Goal: Transaction & Acquisition: Purchase product/service

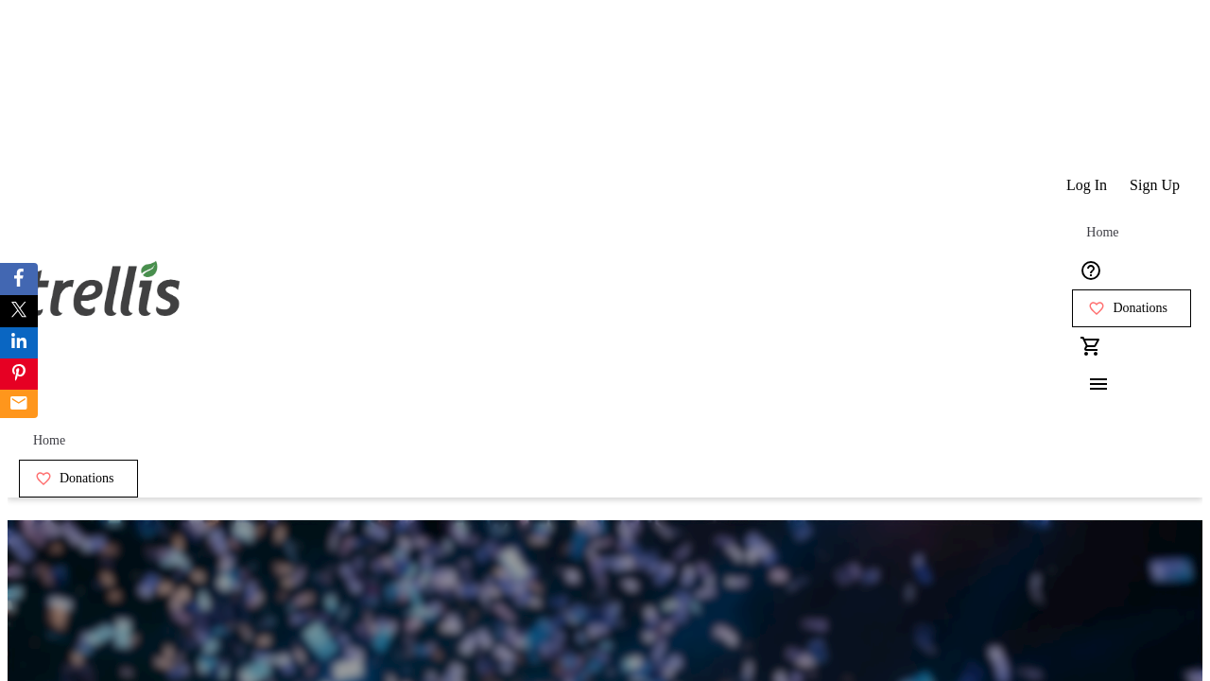
click at [1113, 301] on span "Donations" at bounding box center [1140, 308] width 55 height 15
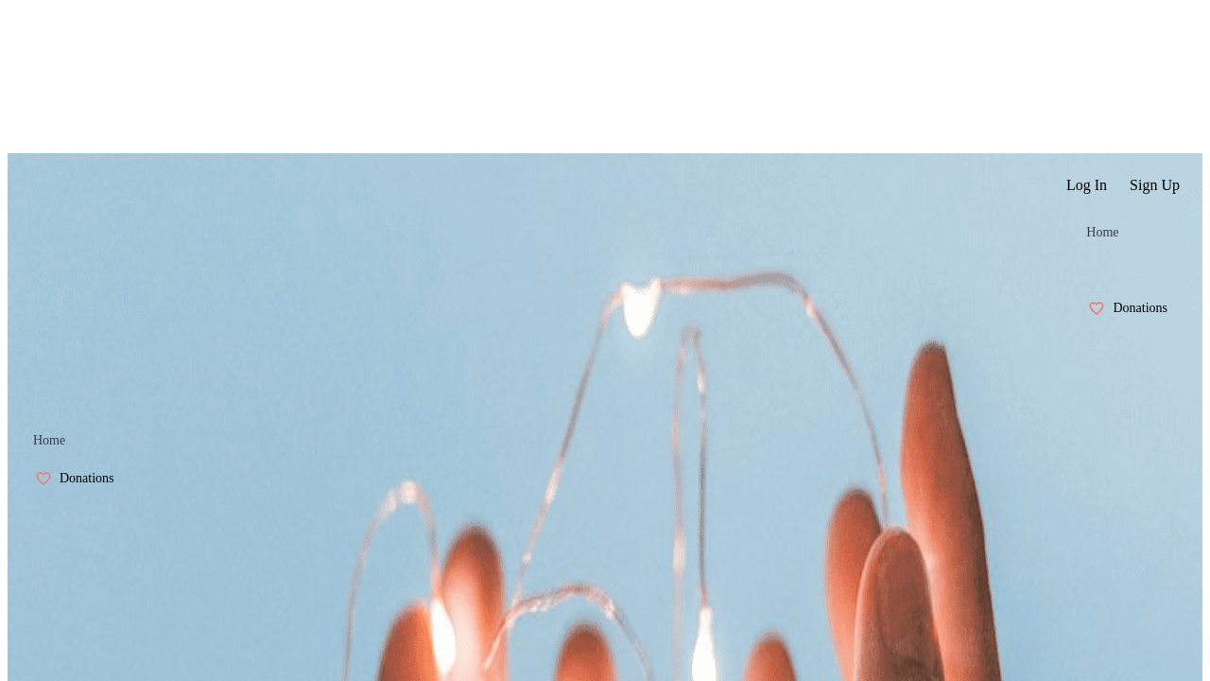
select select "CA"
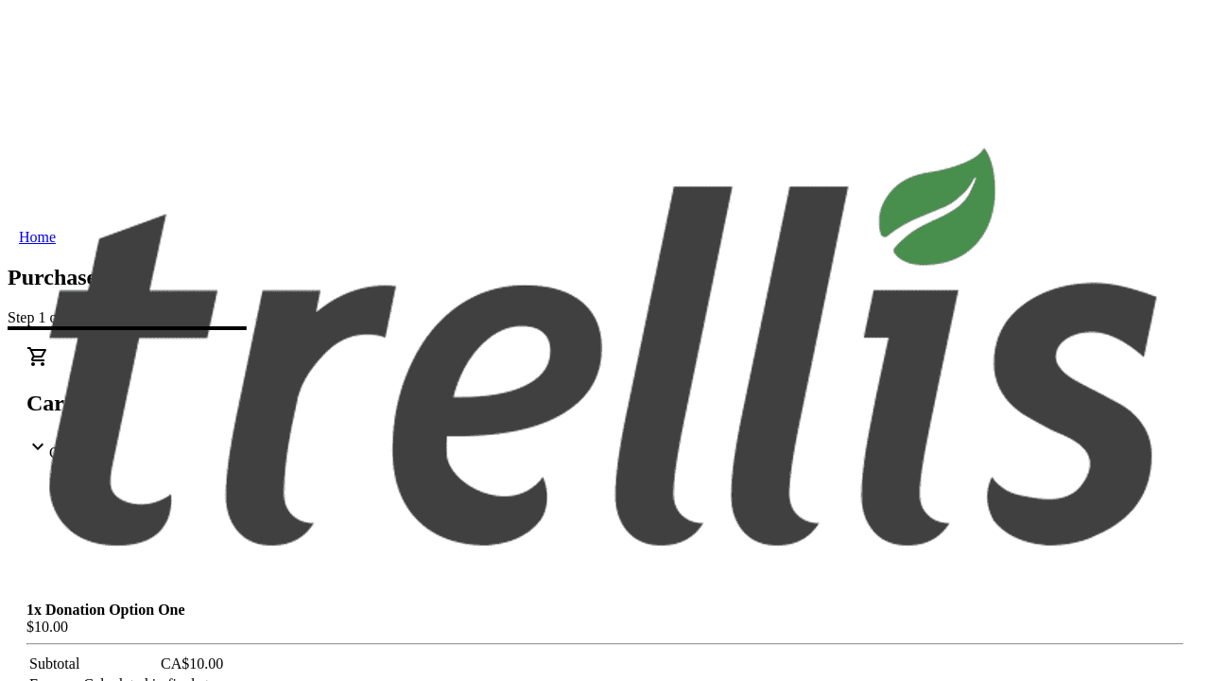
type input "[PERSON_NAME][EMAIL_ADDRESS][DOMAIN_NAME]"
type input "[PERSON_NAME]"
type input "Kutch"
type input "[STREET_ADDRESS][PERSON_NAME]"
type input "Kelowna"
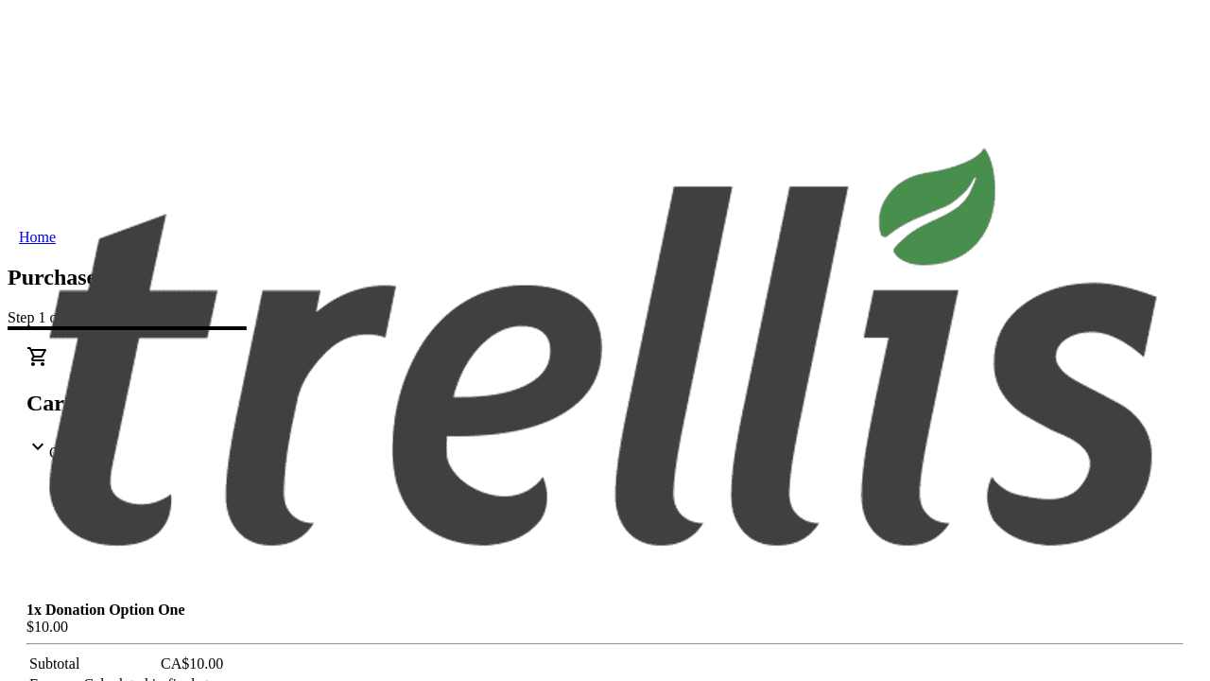
select select "BC"
type input "Kelowna"
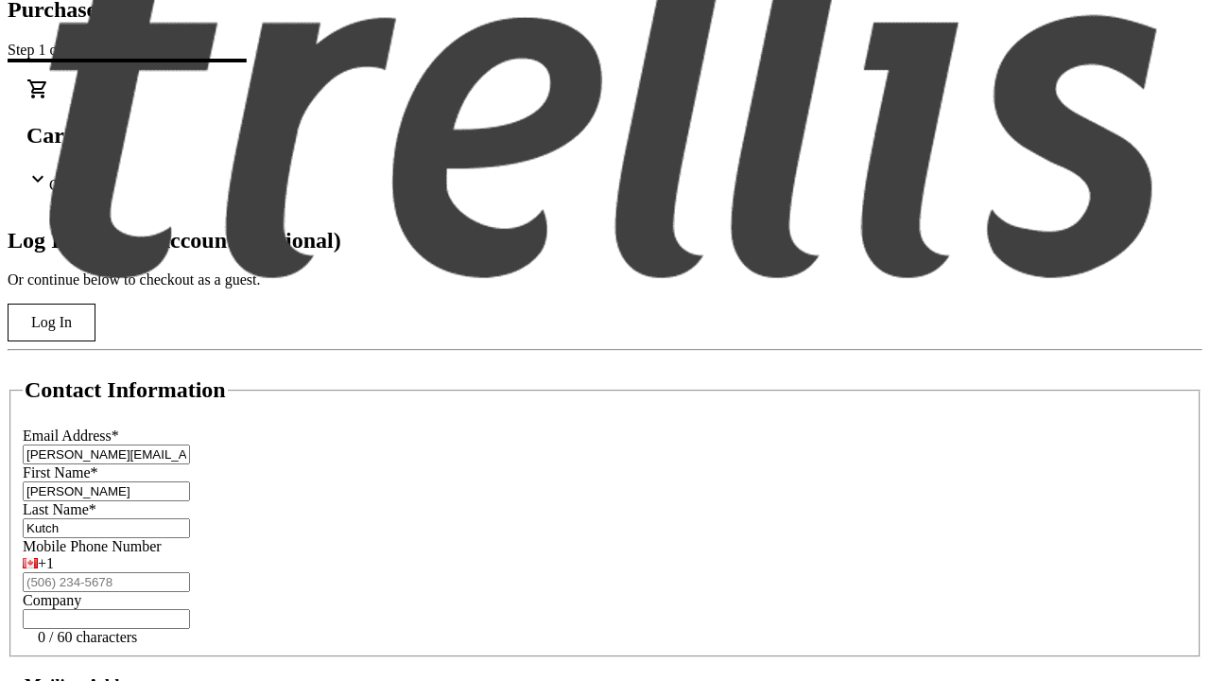
type input "V1Y 0C2"
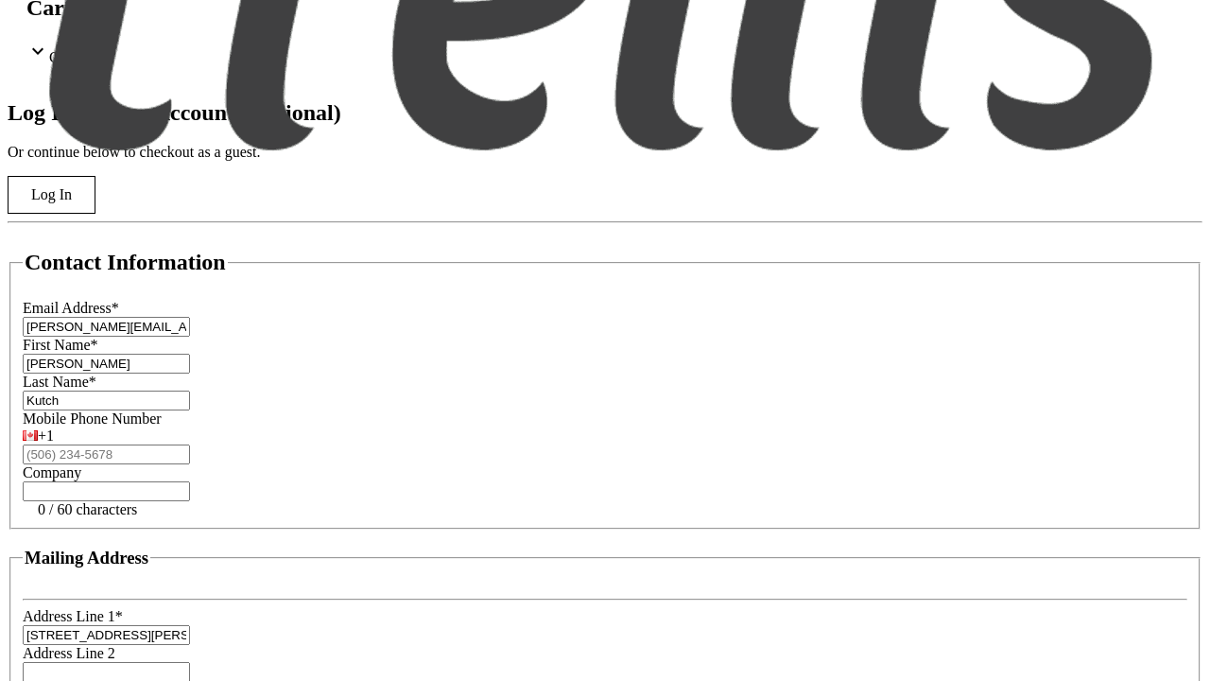
scroll to position [509, 0]
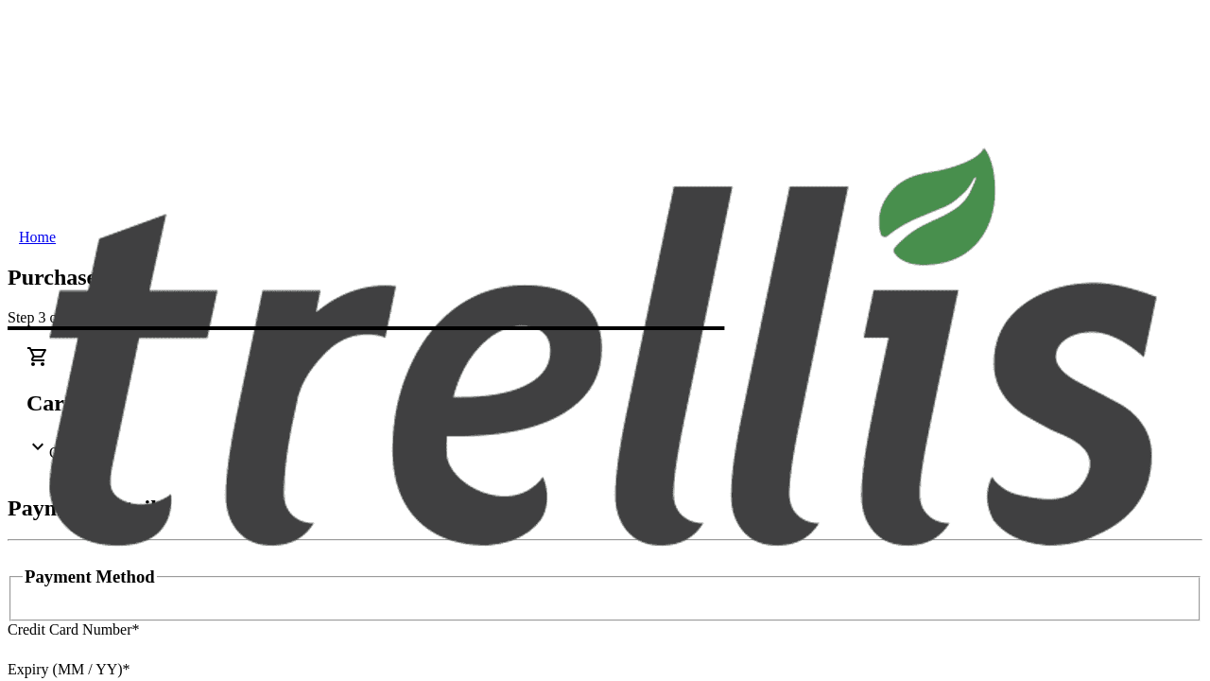
type input "V1Y 0C2"
